Goal: Obtain resource: Obtain resource

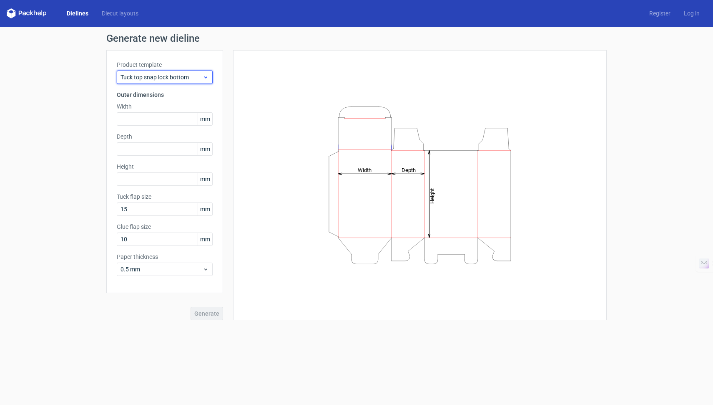
click at [184, 76] on span "Tuck top snap lock bottom" at bounding box center [162, 77] width 82 height 8
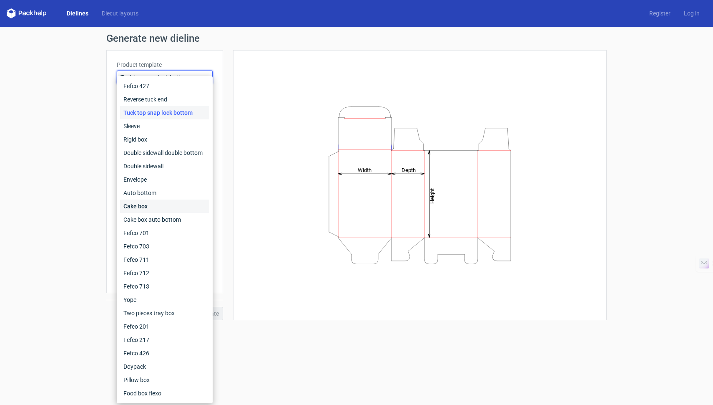
click at [143, 203] on div "Cake box" at bounding box center [164, 205] width 89 height 13
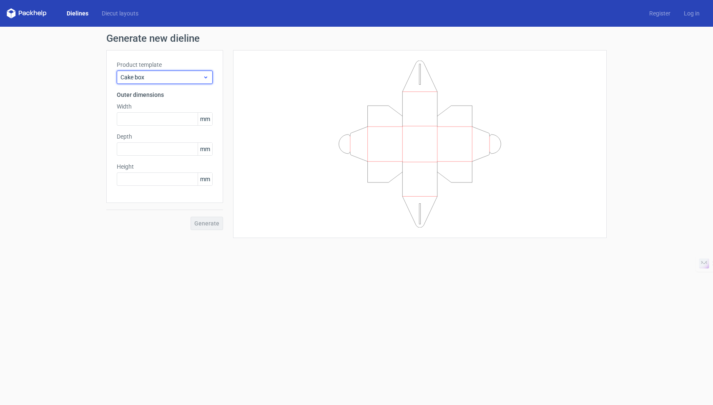
click at [161, 80] on span "Cake box" at bounding box center [162, 77] width 82 height 8
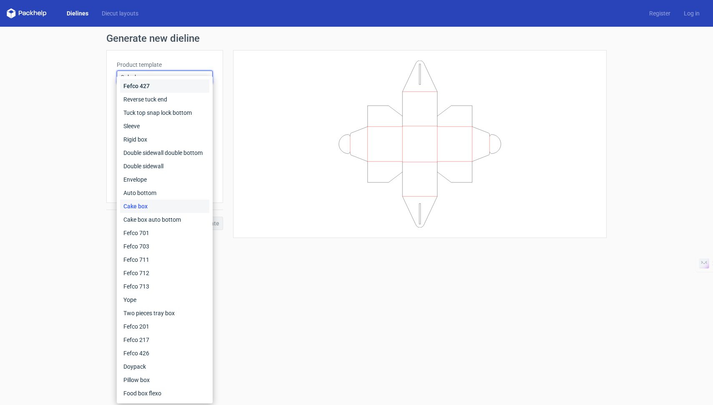
click at [136, 89] on div "Fefco 427" at bounding box center [164, 85] width 89 height 13
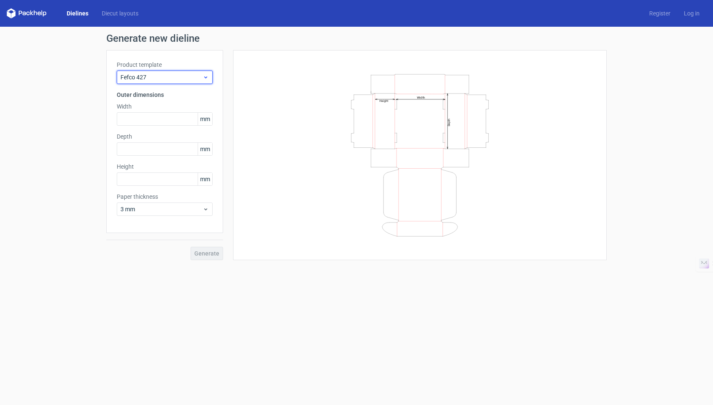
click at [152, 77] on span "Fefco 427" at bounding box center [162, 77] width 82 height 8
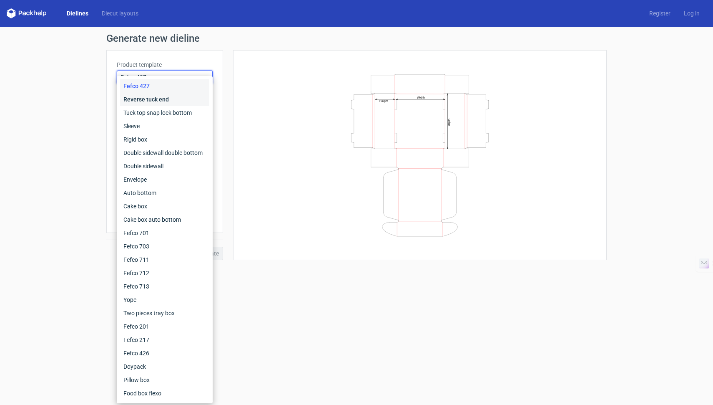
click at [141, 100] on div "Reverse tuck end" at bounding box center [164, 99] width 89 height 13
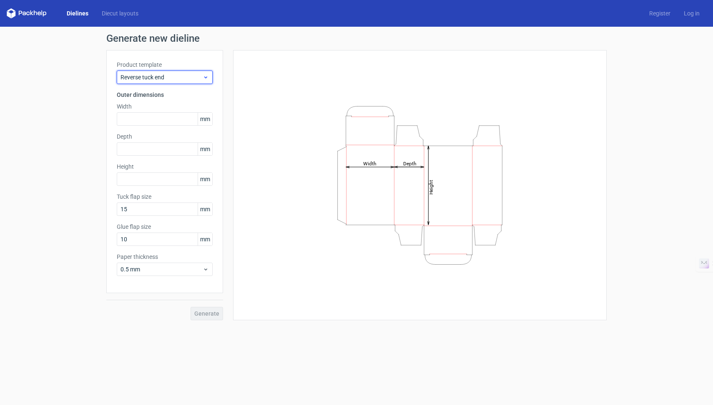
click at [163, 83] on div "Reverse tuck end" at bounding box center [165, 77] width 96 height 13
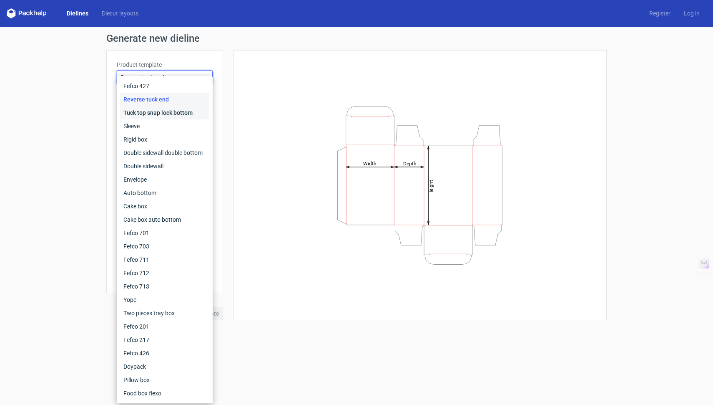
click at [151, 114] on div "Tuck top snap lock bottom" at bounding box center [164, 112] width 89 height 13
